Goal: Task Accomplishment & Management: Manage account settings

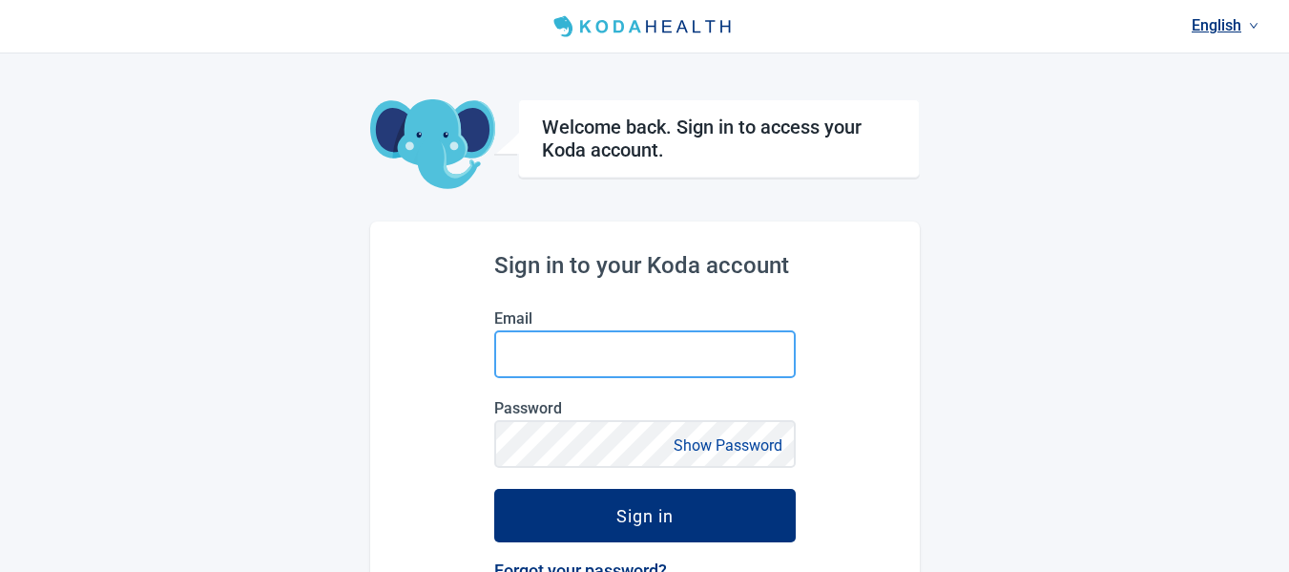
click at [623, 357] on input "Email" at bounding box center [645, 354] width 302 height 48
type input "[EMAIL_ADDRESS][DOMAIN_NAME]"
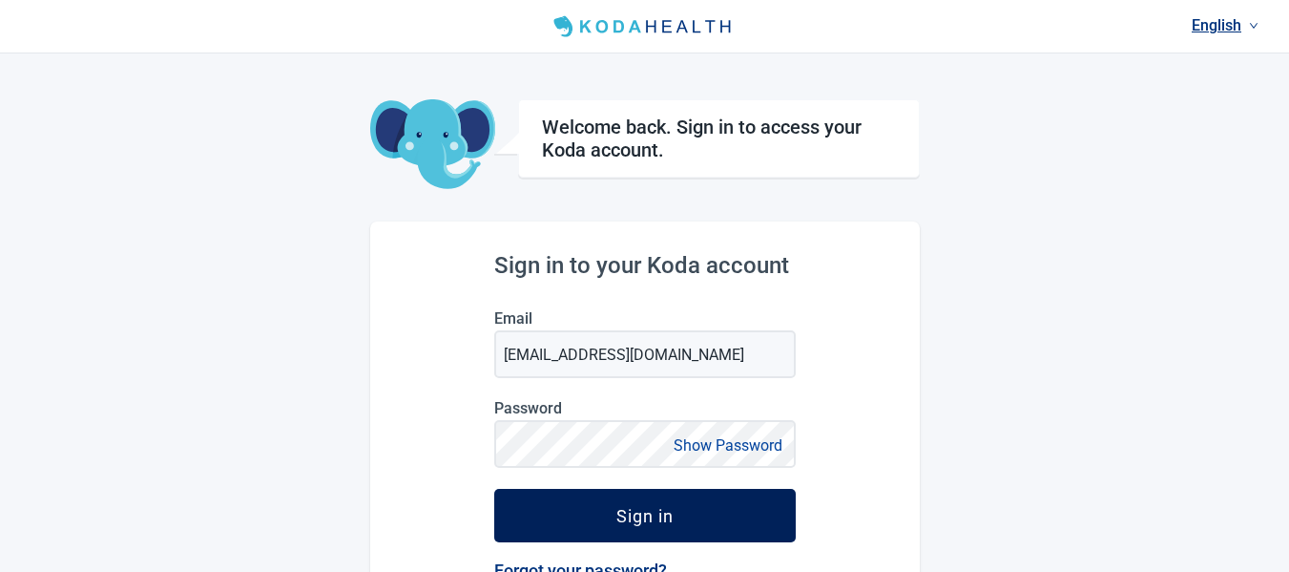
click at [635, 516] on div "Sign in" at bounding box center [645, 515] width 57 height 19
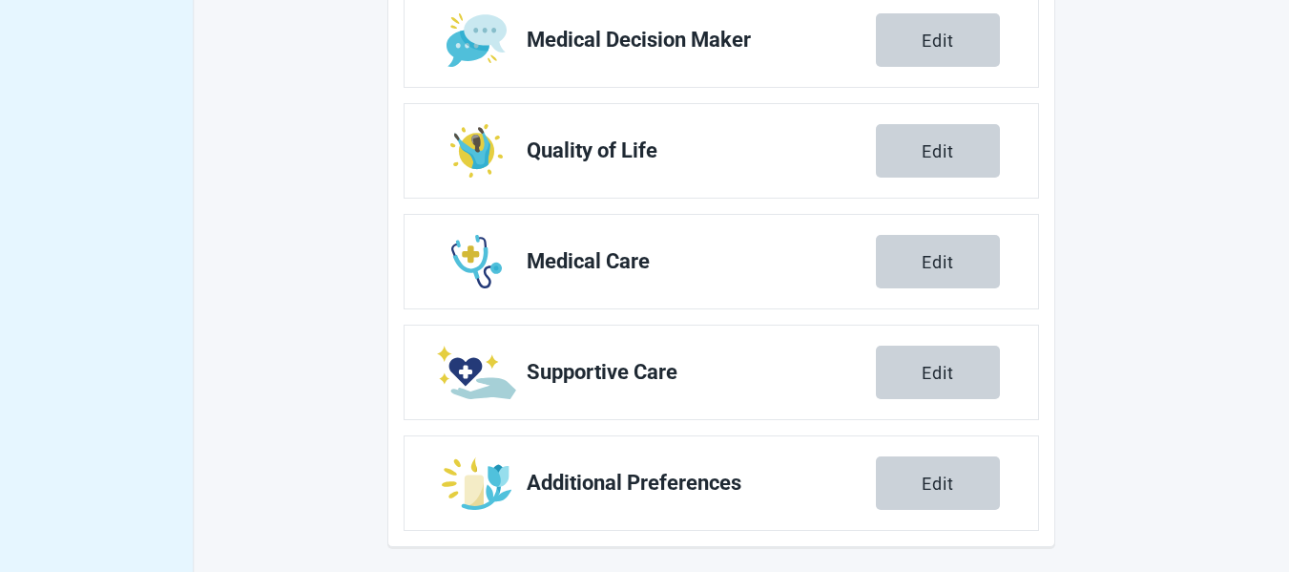
scroll to position [838, 0]
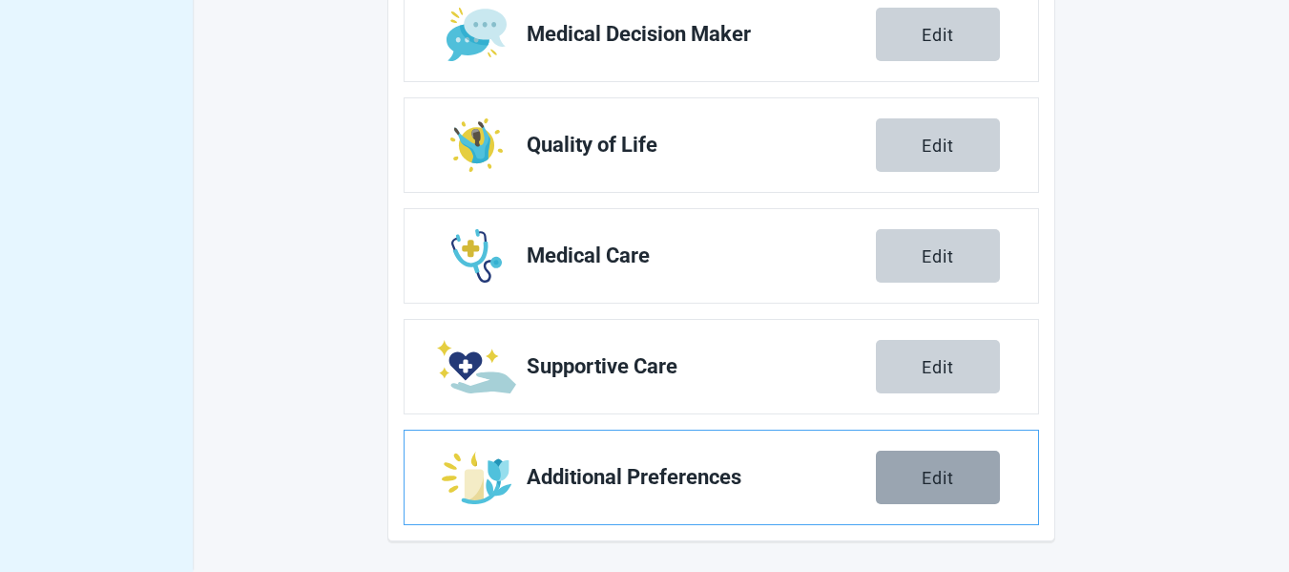
click at [897, 482] on button "Edit" at bounding box center [938, 477] width 124 height 53
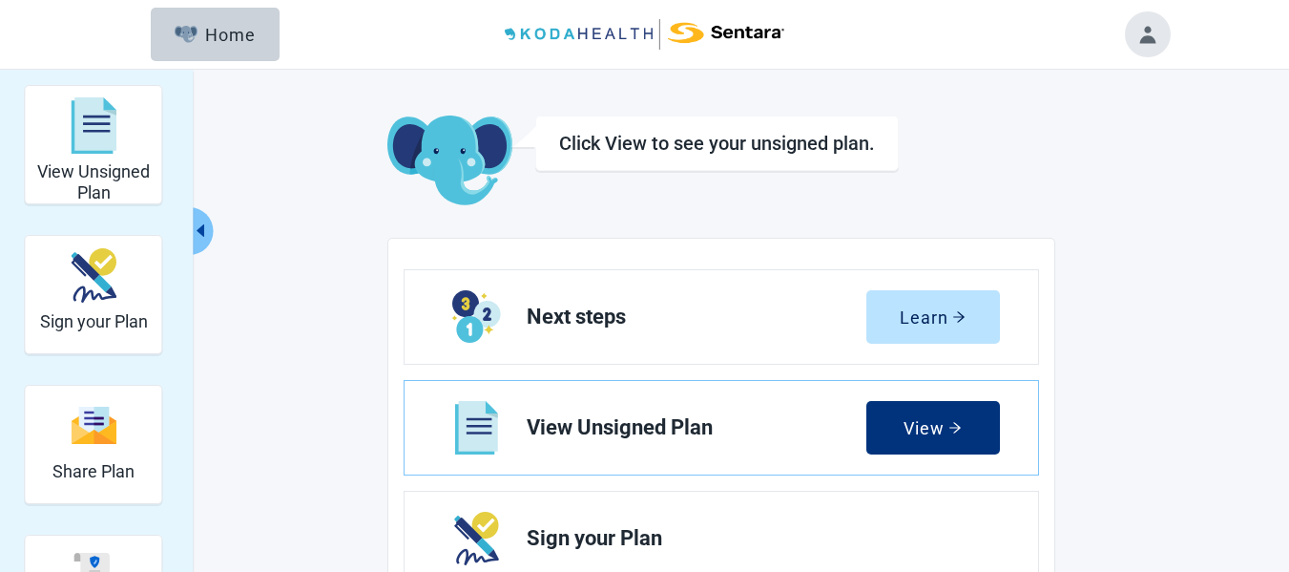
scroll to position [95, 0]
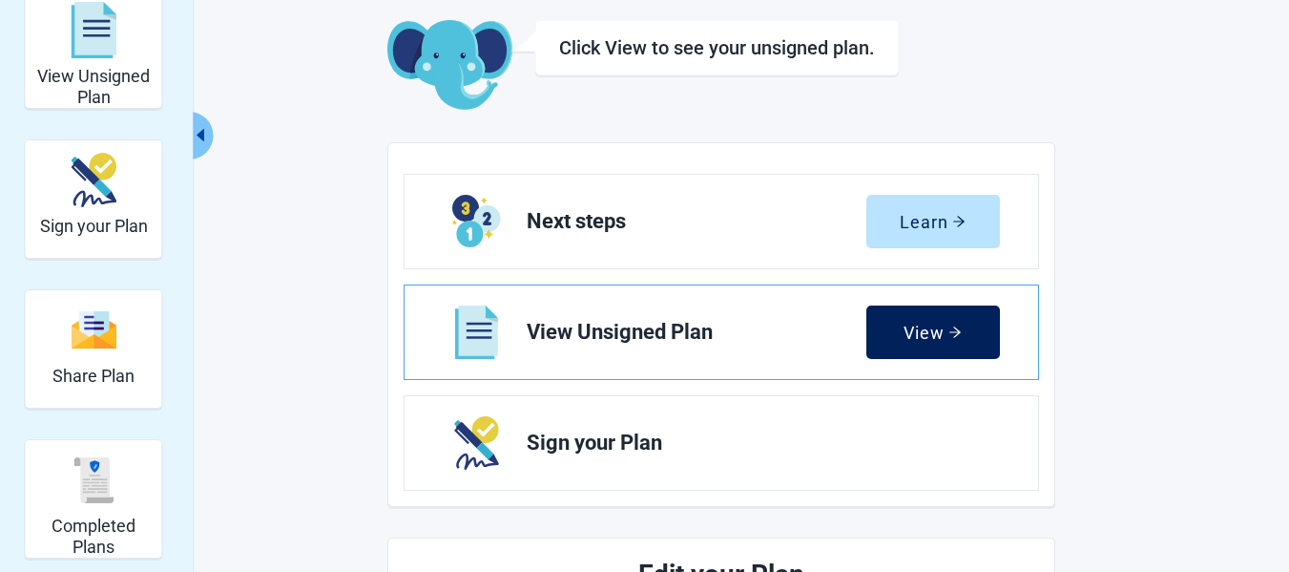
click at [929, 346] on button "View" at bounding box center [934, 331] width 134 height 53
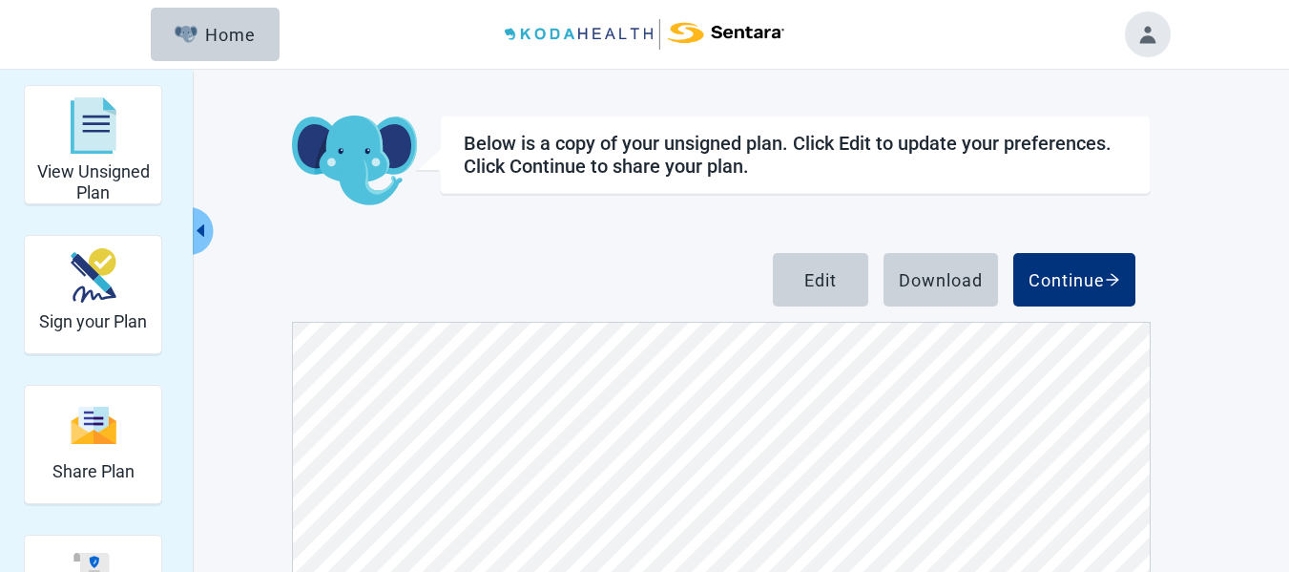
click at [1153, 39] on button "Toggle account menu" at bounding box center [1148, 34] width 46 height 46
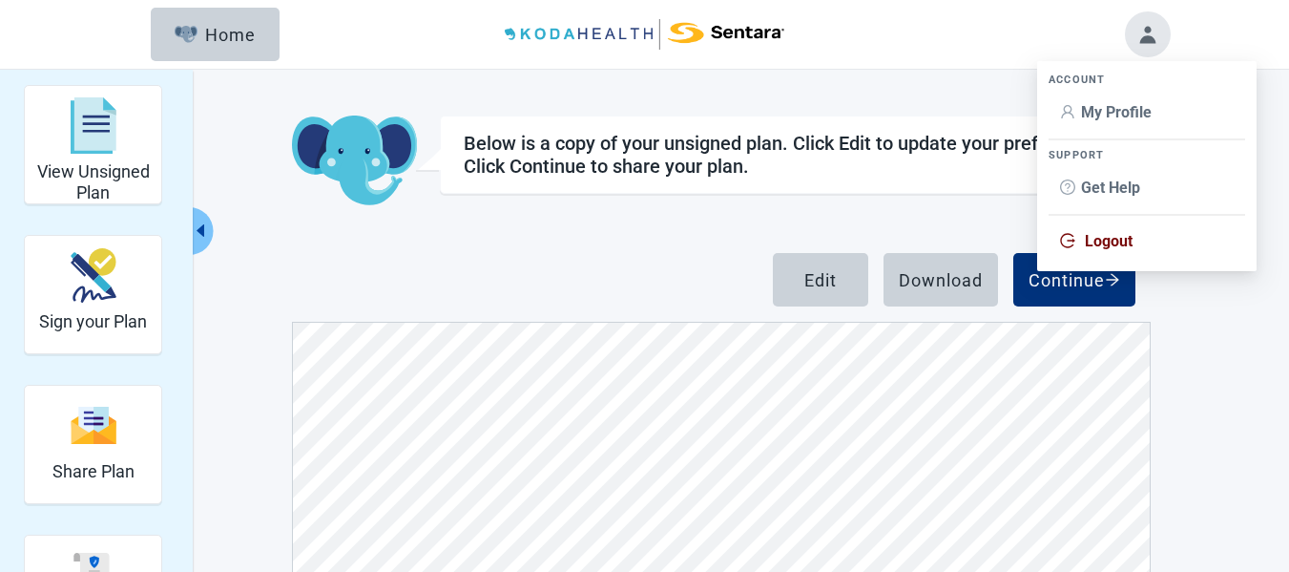
click at [1102, 241] on span "Logout" at bounding box center [1109, 241] width 48 height 18
